Goal: Information Seeking & Learning: Learn about a topic

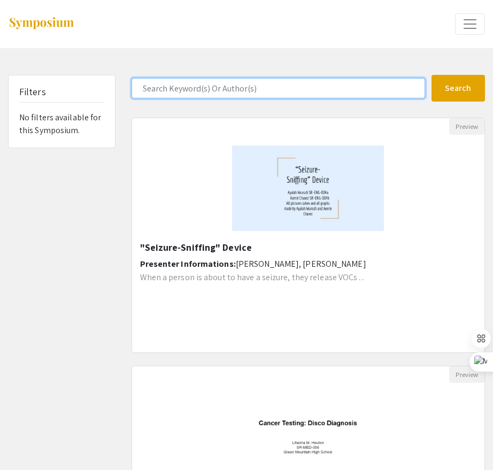
click at [315, 83] on input "Search Keyword(s) Or Author(s)" at bounding box center [277, 88] width 293 height 20
type input "[PERSON_NAME]"
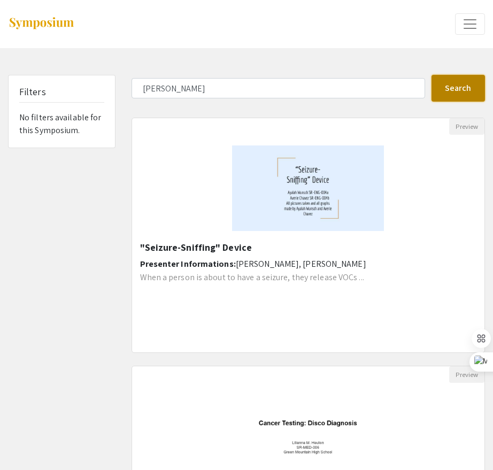
click at [466, 92] on button "Search" at bounding box center [457, 88] width 53 height 27
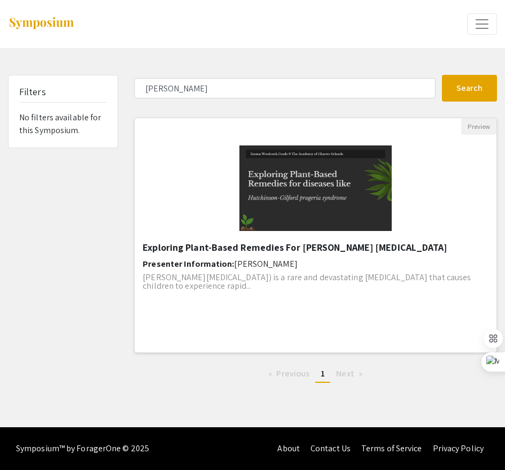
click at [263, 246] on h5 "Exploring Plant-Based Remedies For [PERSON_NAME] [MEDICAL_DATA]" at bounding box center [316, 247] width 346 height 12
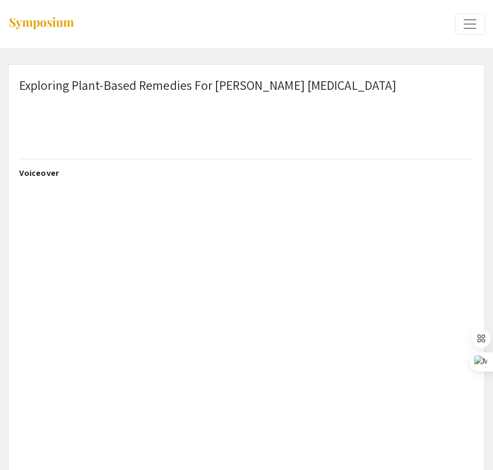
select select "custom"
type input "0"
select select "custom"
type input "1"
select select "auto"
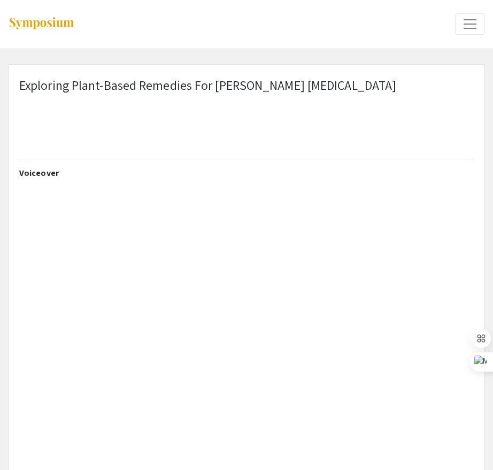
scroll to position [3, 0]
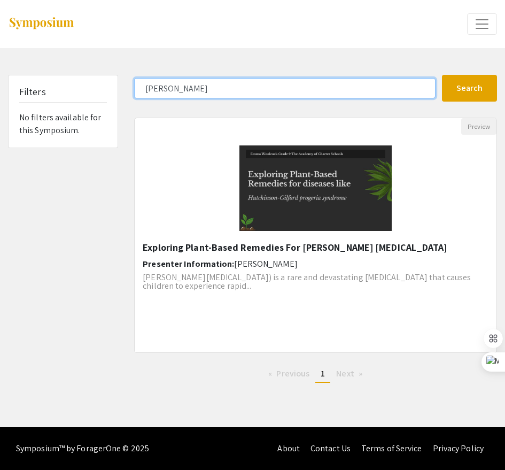
drag, startPoint x: 198, startPoint y: 93, endPoint x: 46, endPoint y: 100, distance: 151.9
click at [46, 100] on div "Filters No filters available for this Symposium. [PERSON_NAME] Search 1 Results…" at bounding box center [252, 233] width 505 height 316
type input "nyjah"
click at [442, 75] on button "Search" at bounding box center [469, 88] width 55 height 27
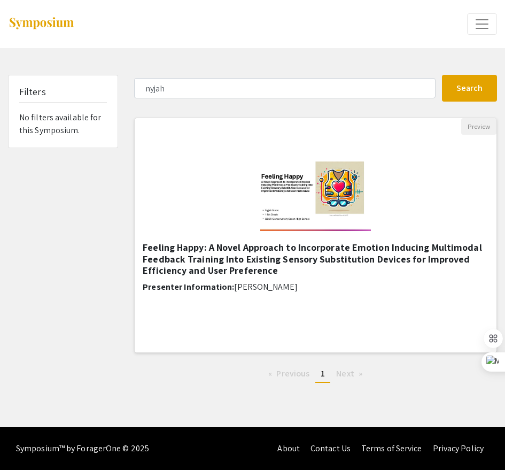
click at [260, 252] on h5 "Feeling Happy: A Novel Approach to Incorporate Emotion Inducing Multimodal Feed…" at bounding box center [316, 258] width 346 height 35
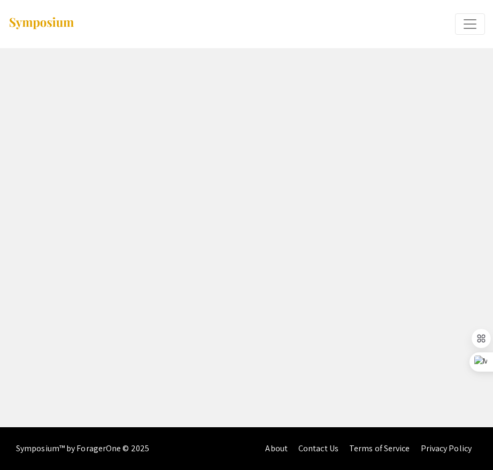
select select "custom"
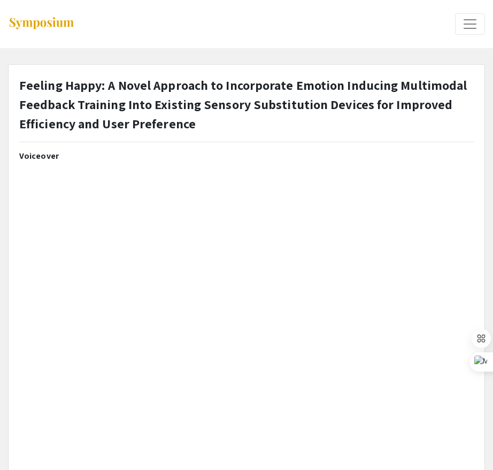
type input "0"
select select "auto"
type input "1"
select select "auto"
